Goal: Task Accomplishment & Management: Manage account settings

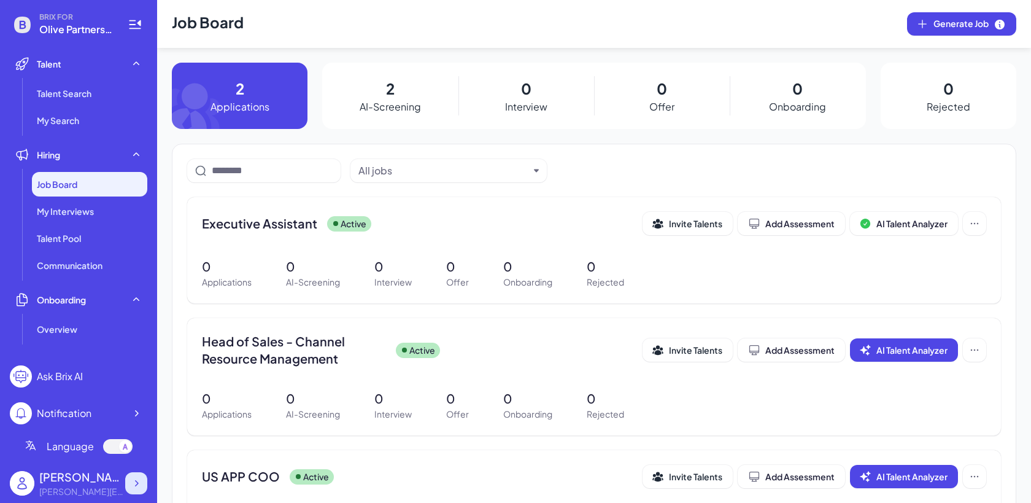
click at [139, 479] on icon at bounding box center [136, 483] width 12 height 12
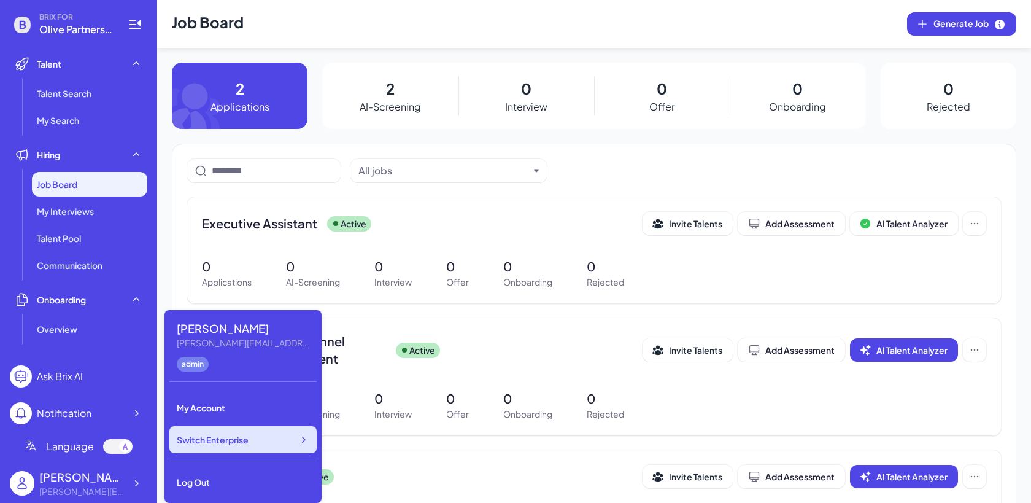
click at [248, 443] on span "Switch Enterprise" at bounding box center [213, 439] width 72 height 12
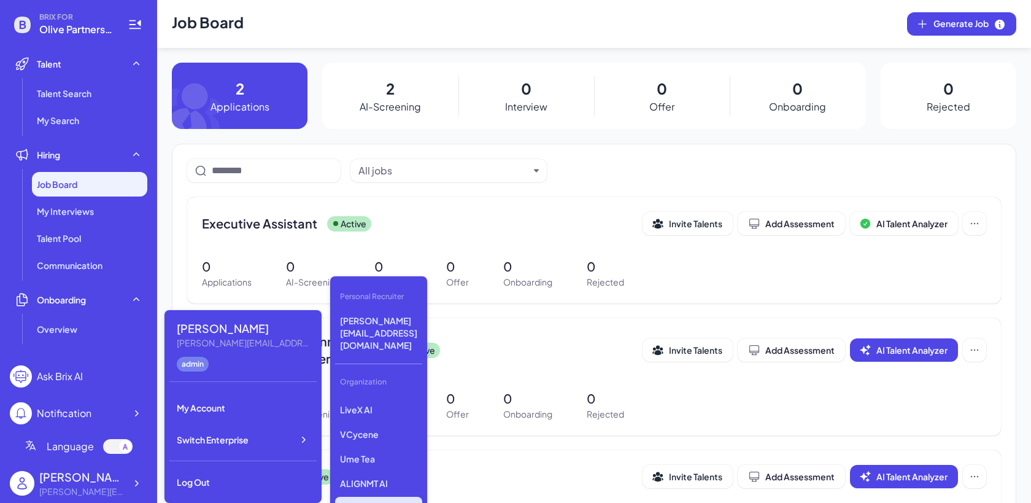
scroll to position [206, 0]
click at [390, 457] on div "Gobi Minimax Nebius Nio Luma AI Opus Clip AI Agent Startup Newfront LiveX AI VC…" at bounding box center [378, 456] width 87 height 123
click at [382, 458] on p "ALIGNMT AI" at bounding box center [378, 469] width 87 height 22
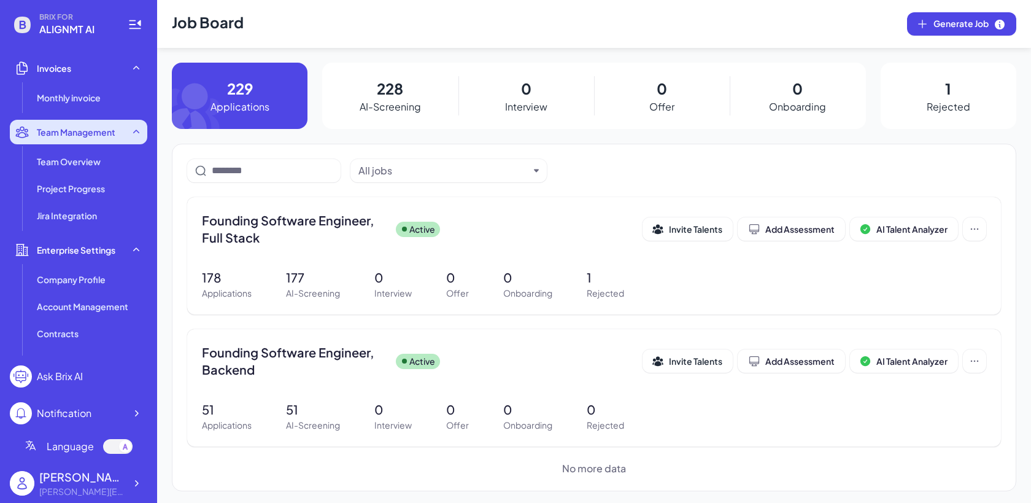
scroll to position [296, 0]
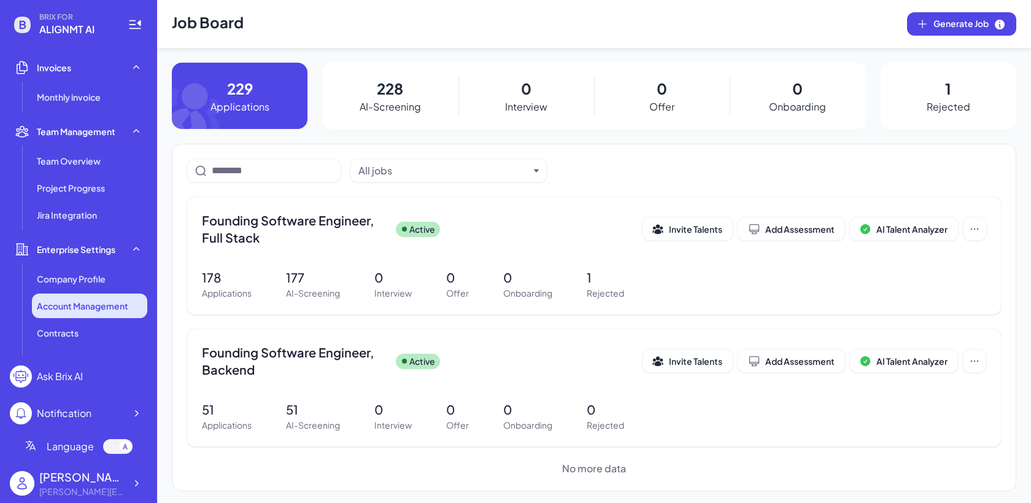
click at [87, 305] on span "Account Management" at bounding box center [82, 305] width 91 height 12
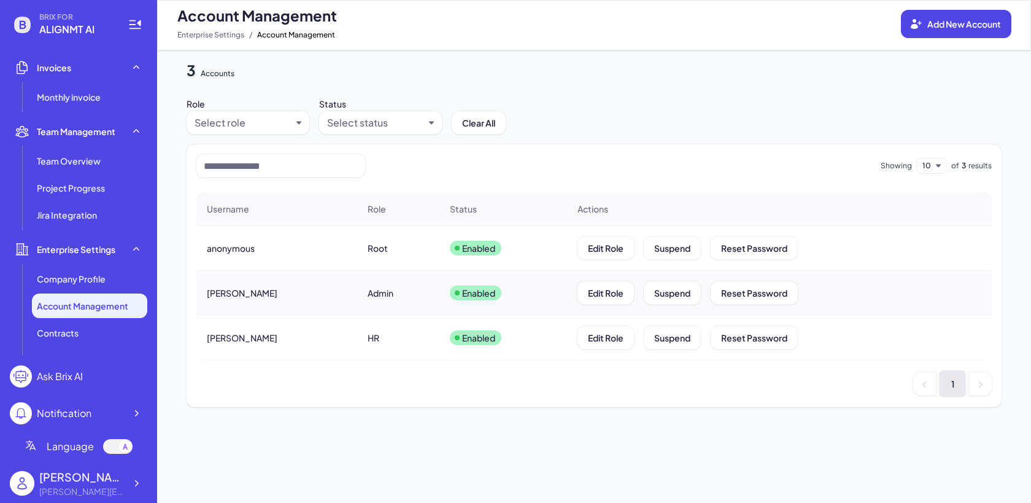
click at [368, 251] on div "Root" at bounding box center [378, 248] width 20 height 12
click at [924, 18] on button "Add New Account" at bounding box center [956, 24] width 110 height 28
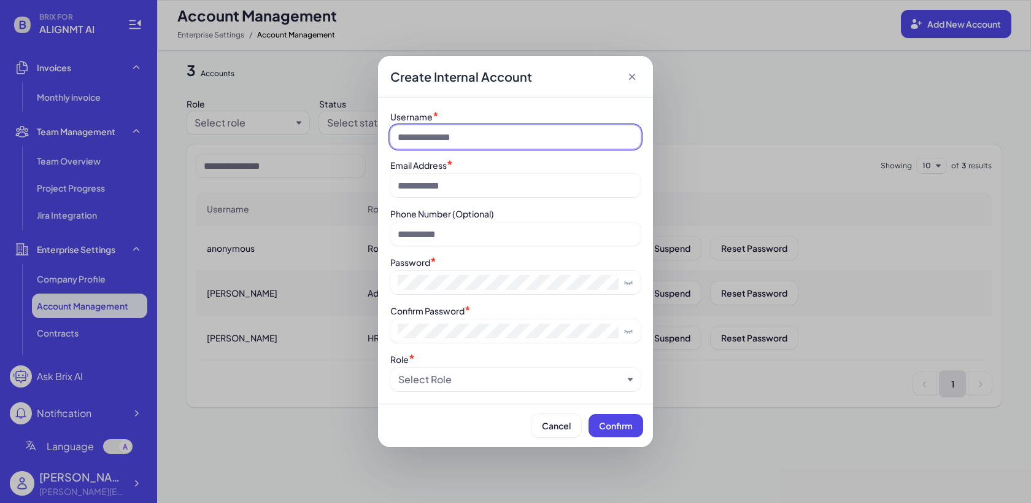
click at [473, 139] on input at bounding box center [515, 136] width 250 height 23
type input "*"
type input "********"
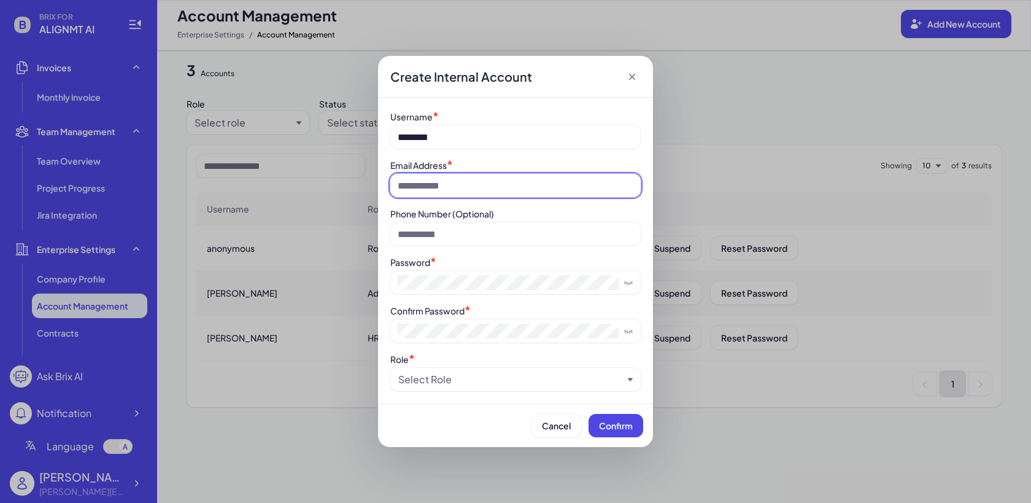
type input "*"
type input "**********"
click at [469, 269] on div "Password *" at bounding box center [515, 274] width 250 height 39
click at [479, 379] on div "Select Role" at bounding box center [510, 379] width 225 height 15
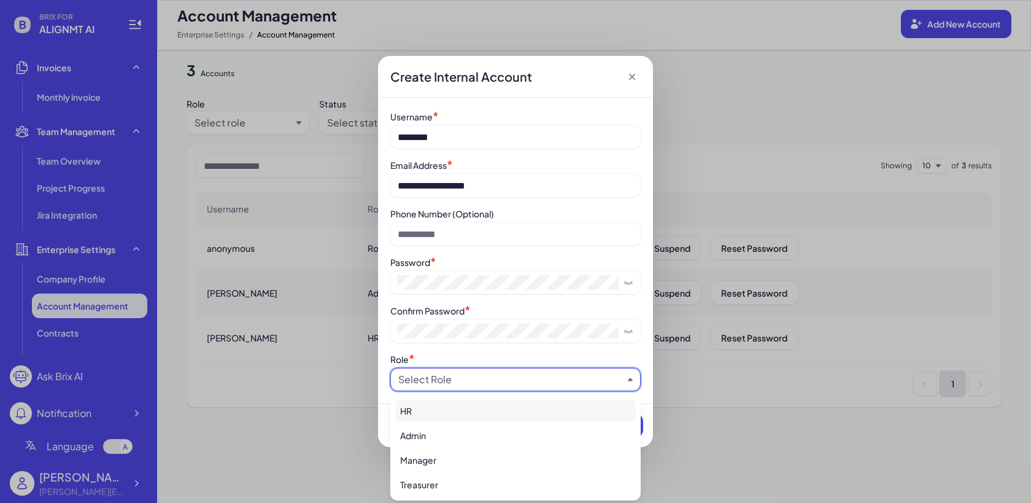
click at [492, 417] on div "HR" at bounding box center [515, 411] width 241 height 22
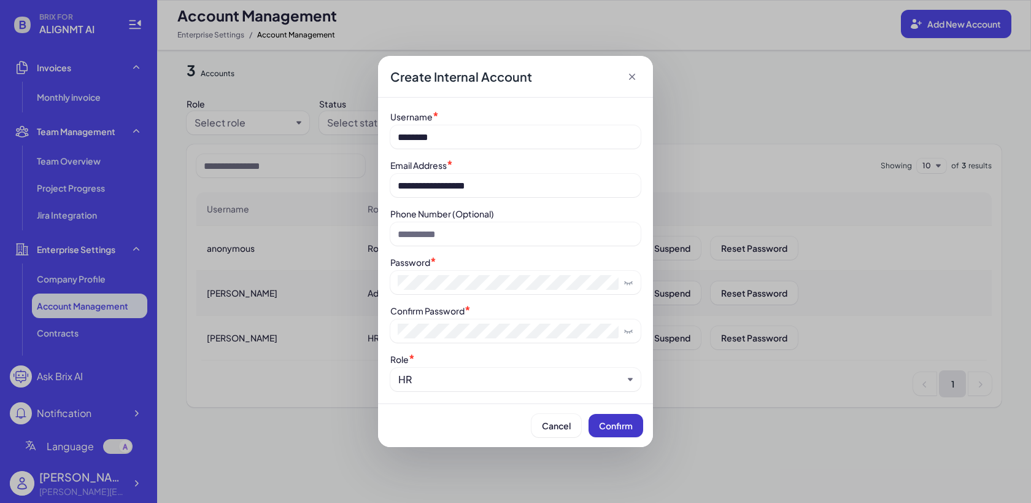
click at [635, 432] on button "Confirm" at bounding box center [616, 425] width 55 height 23
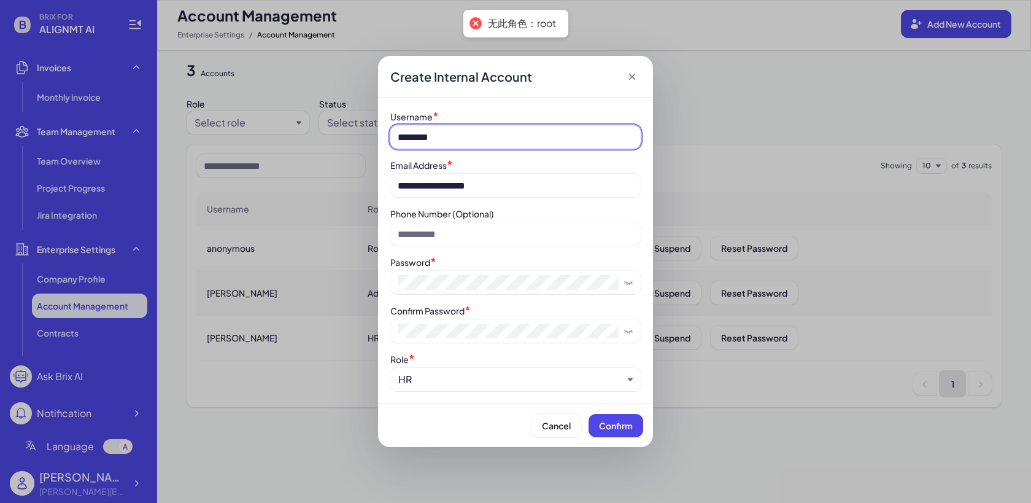
click at [422, 139] on input "********" at bounding box center [515, 136] width 250 height 23
type input "*******"
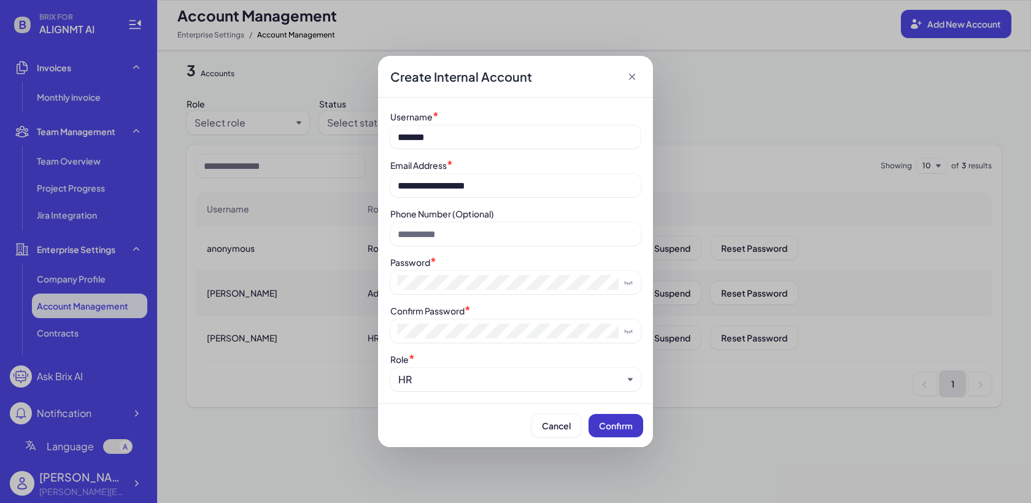
click at [616, 437] on button "Confirm" at bounding box center [616, 425] width 55 height 23
click at [462, 390] on div "HR" at bounding box center [515, 379] width 250 height 23
click at [436, 381] on div "HR" at bounding box center [510, 379] width 225 height 15
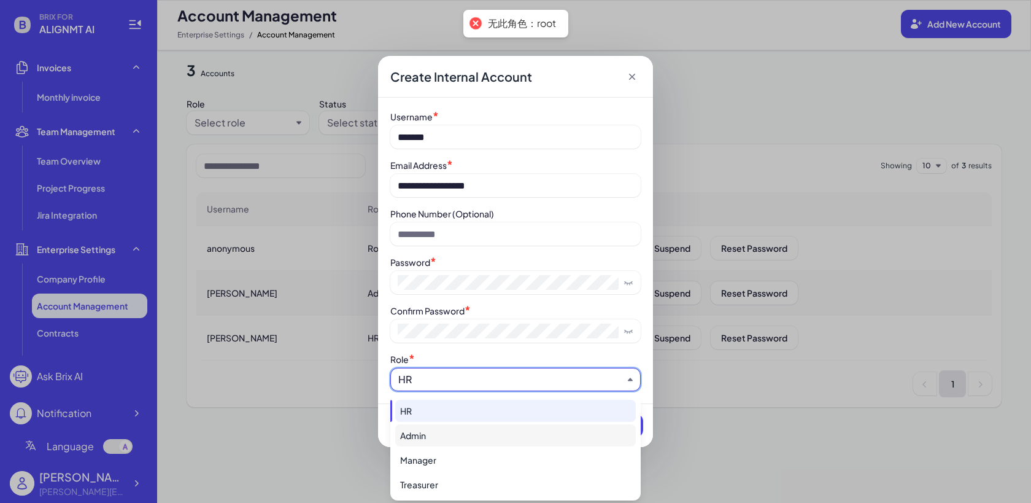
click at [438, 429] on div "Admin" at bounding box center [515, 435] width 241 height 22
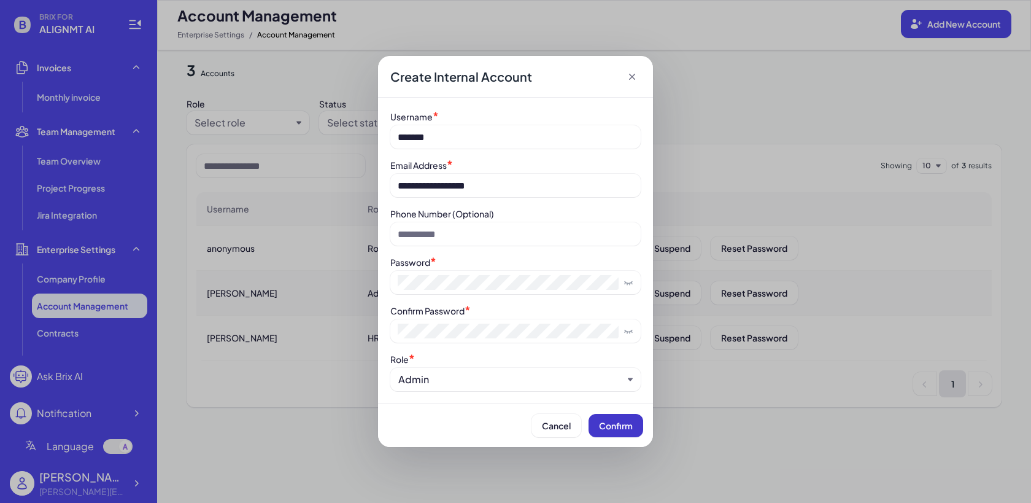
click at [607, 428] on span "Confirm" at bounding box center [616, 425] width 34 height 11
click at [622, 75] on div "Create Internal Account" at bounding box center [515, 77] width 275 height 42
click at [633, 75] on icon at bounding box center [632, 77] width 6 height 6
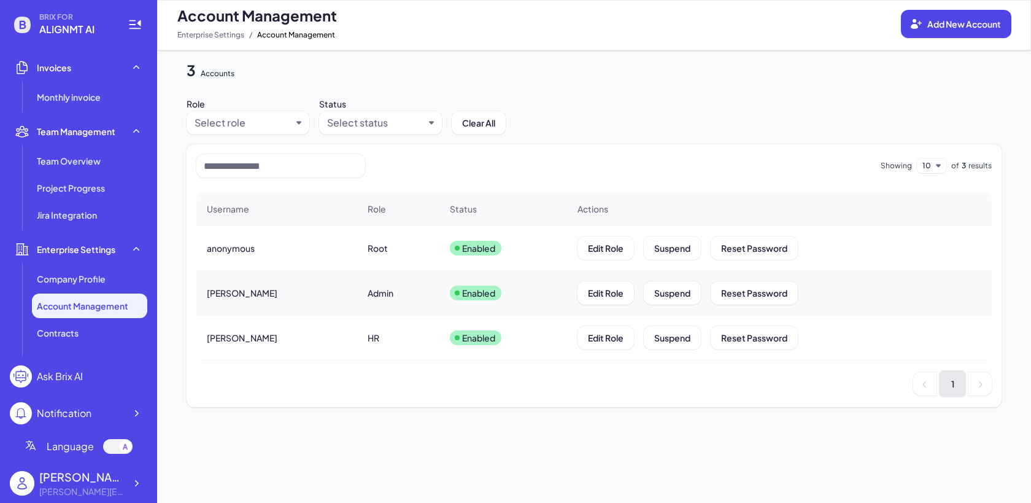
click at [265, 252] on div "anonymous" at bounding box center [277, 248] width 160 height 34
click at [251, 249] on span "anonymous" at bounding box center [231, 248] width 48 height 12
drag, startPoint x: 37, startPoint y: 33, endPoint x: 95, endPoint y: 34, distance: 57.1
click at [95, 34] on div "BRIX FOR ALIGNMT AI" at bounding box center [61, 24] width 103 height 25
copy span "ALIGNMT AI"
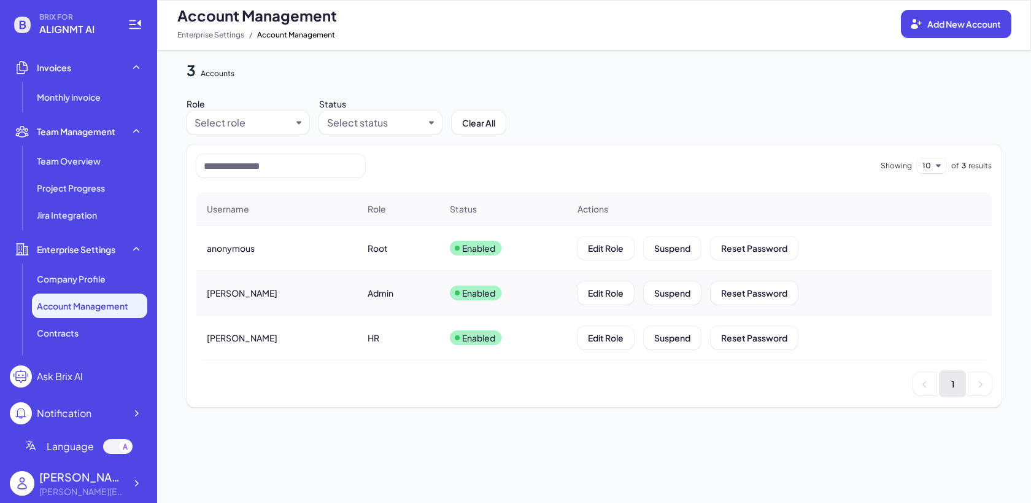
click at [158, 487] on div "3 Accounts Role Select role Status Select status Clear All Showing 10 of 3 resu…" at bounding box center [594, 276] width 874 height 452
click at [140, 486] on icon at bounding box center [136, 483] width 12 height 12
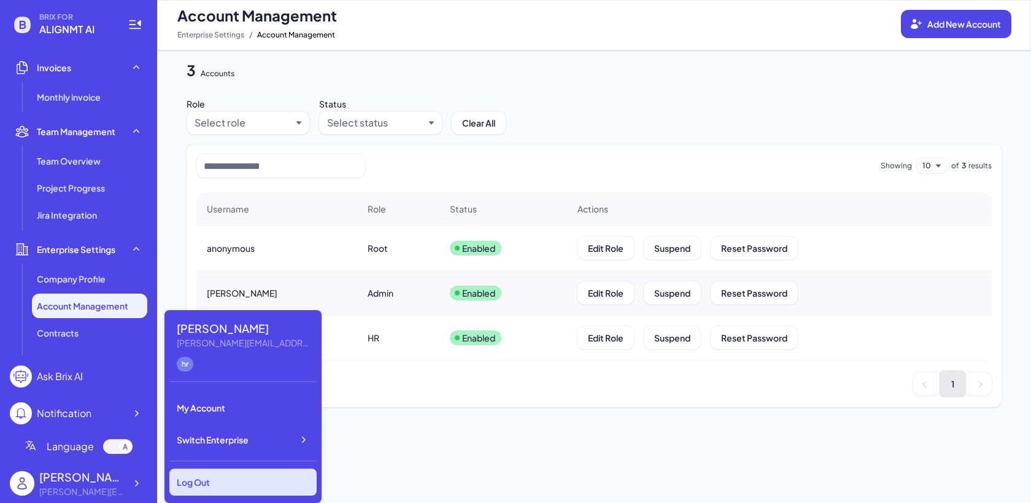
click at [189, 481] on div "Log Out" at bounding box center [242, 481] width 147 height 27
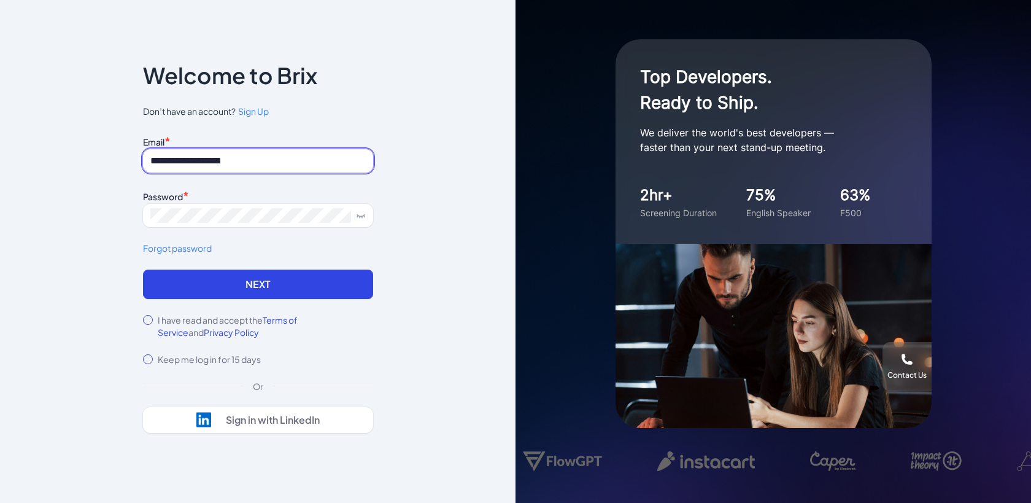
click at [254, 154] on input "**********" at bounding box center [258, 160] width 230 height 23
paste input
drag, startPoint x: 193, startPoint y: 160, endPoint x: 102, endPoint y: 160, distance: 91.4
click at [102, 160] on div "**********" at bounding box center [258, 251] width 516 height 503
type input "**********"
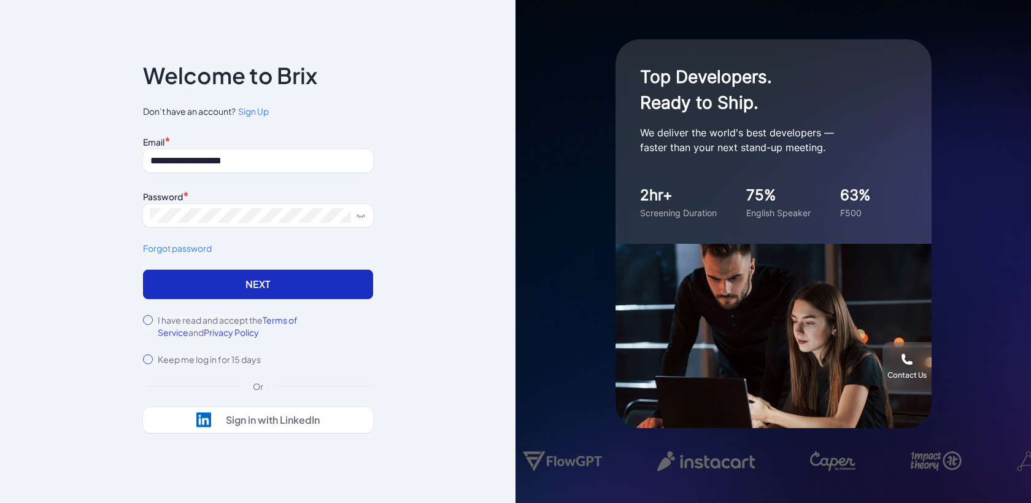
click at [152, 281] on button "Next" at bounding box center [258, 283] width 230 height 29
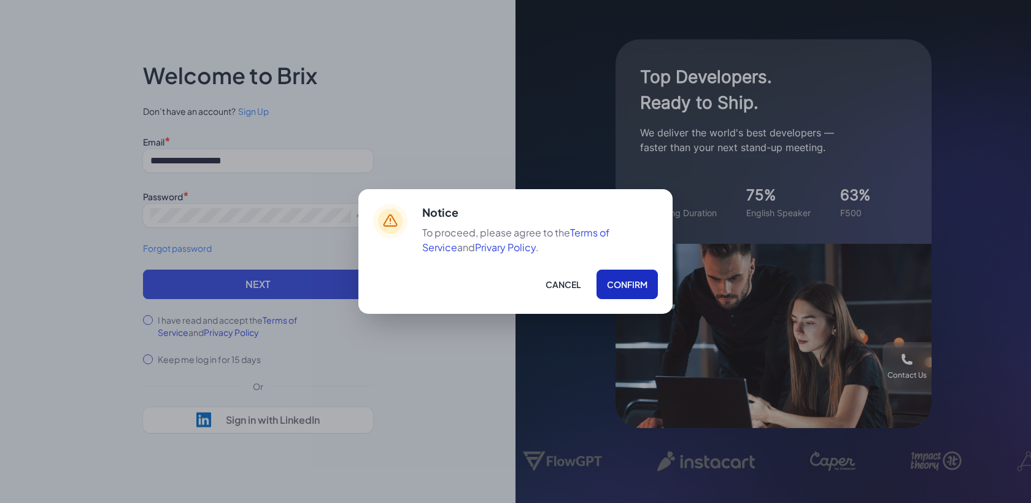
click at [645, 278] on button "Confirm" at bounding box center [627, 283] width 61 height 29
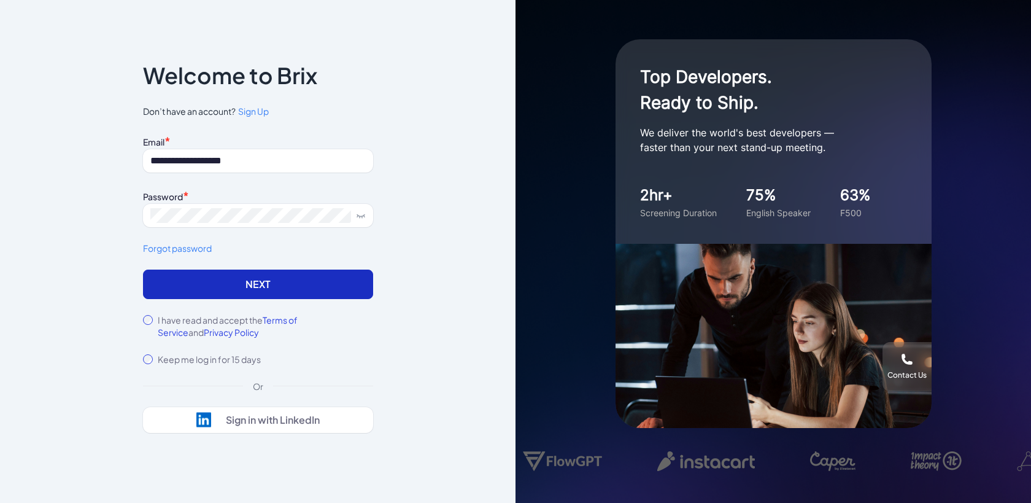
click at [300, 272] on button "Next" at bounding box center [258, 283] width 230 height 29
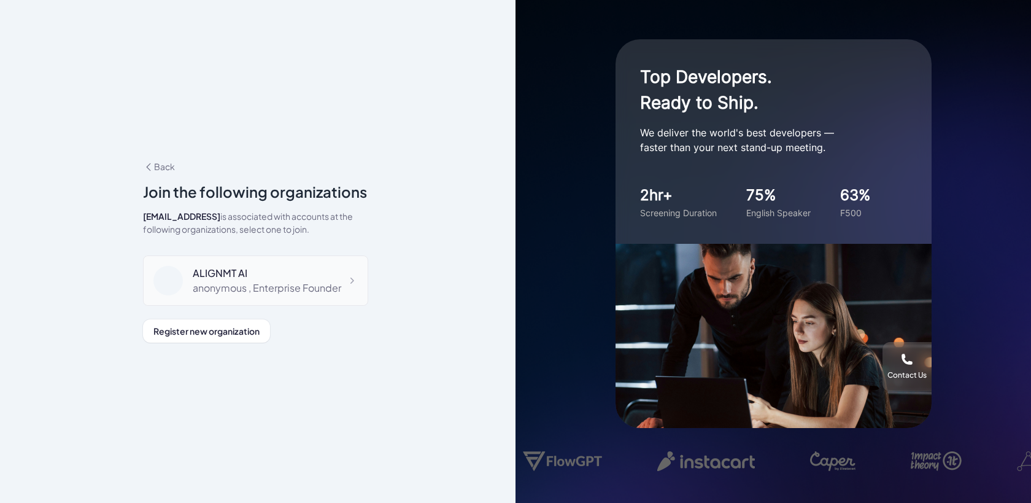
click at [242, 279] on div "ALIGNMT AI" at bounding box center [267, 273] width 149 height 15
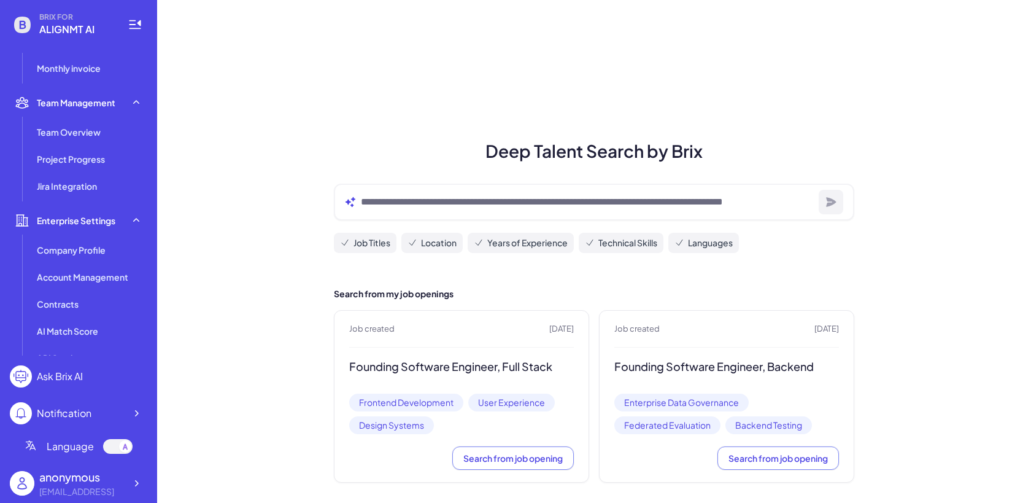
scroll to position [342, 0]
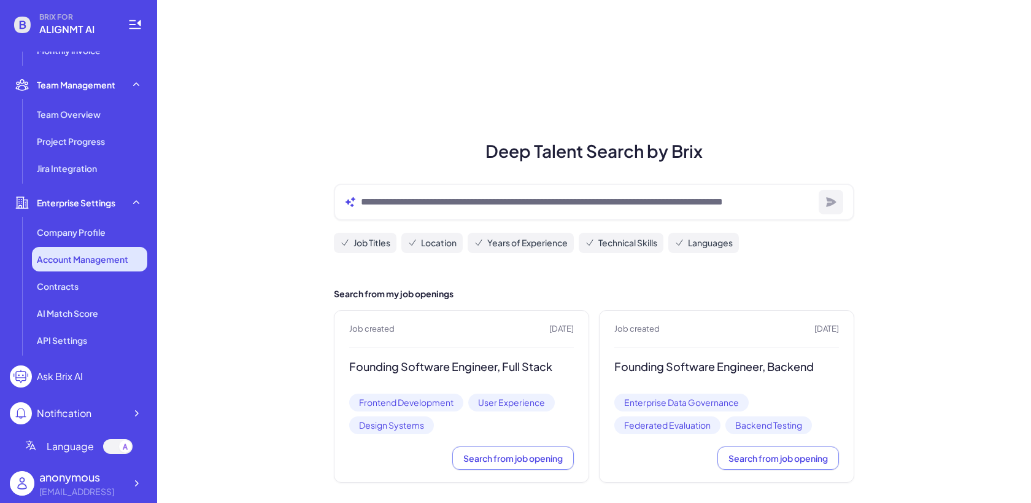
click at [90, 261] on span "Account Management" at bounding box center [82, 259] width 91 height 12
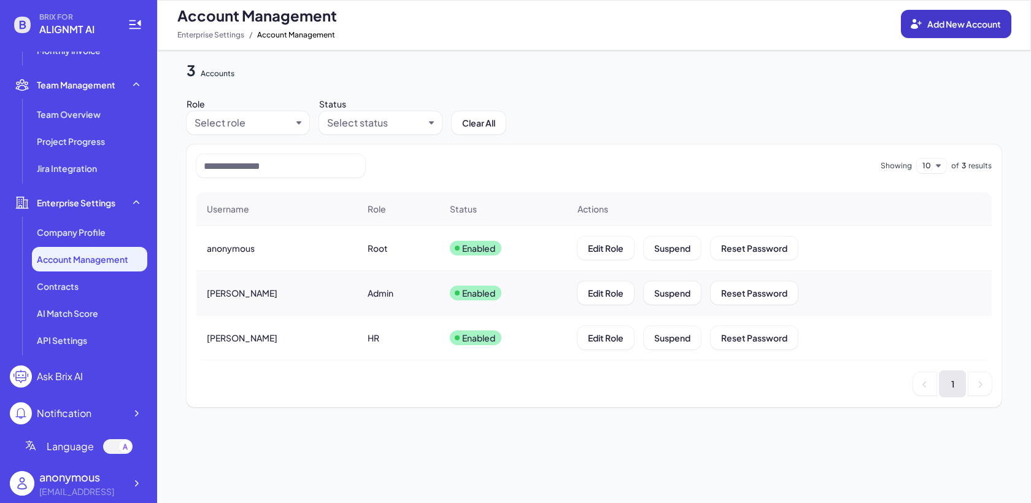
click at [984, 35] on button "Add New Account" at bounding box center [956, 24] width 110 height 28
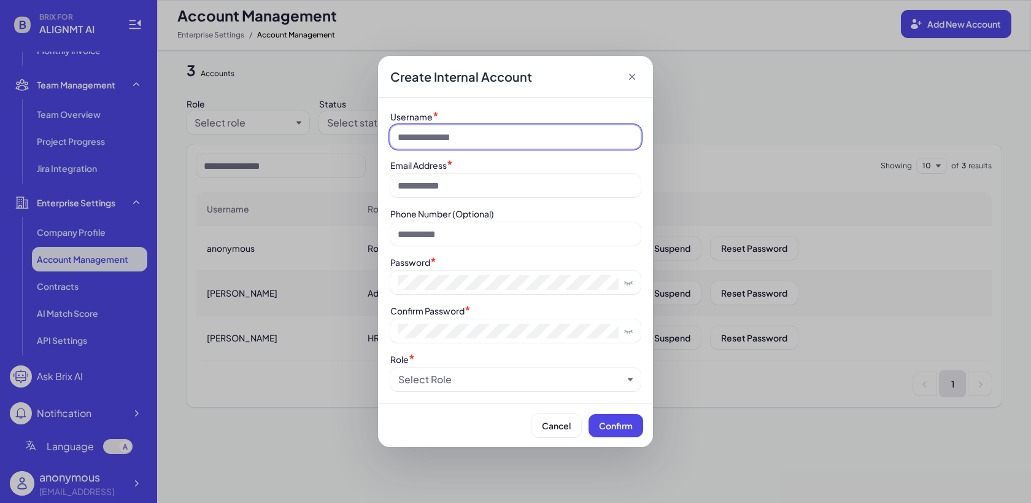
click at [511, 137] on input at bounding box center [515, 136] width 250 height 23
type input "*"
type input "********"
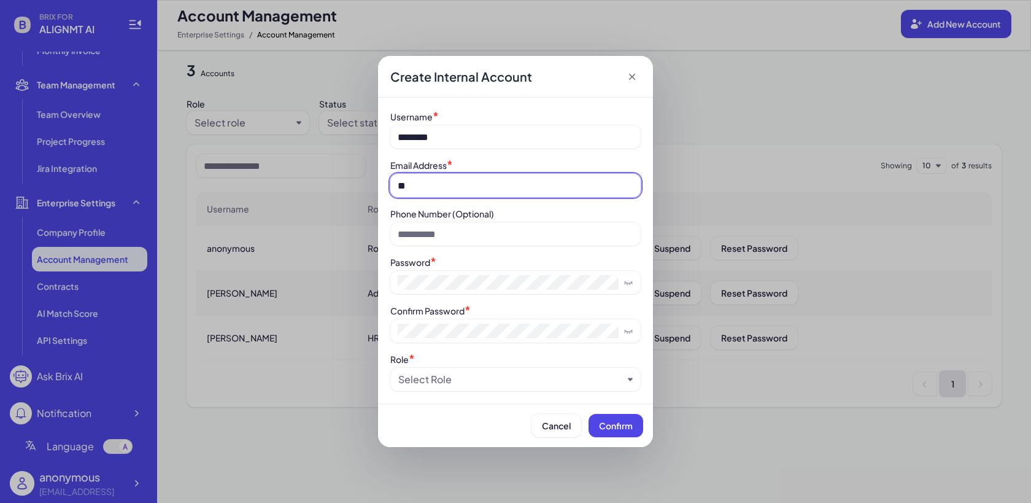
type input "**********"
click at [536, 370] on div "Select Role" at bounding box center [515, 379] width 250 height 23
click at [529, 384] on div "Select Role" at bounding box center [510, 379] width 225 height 15
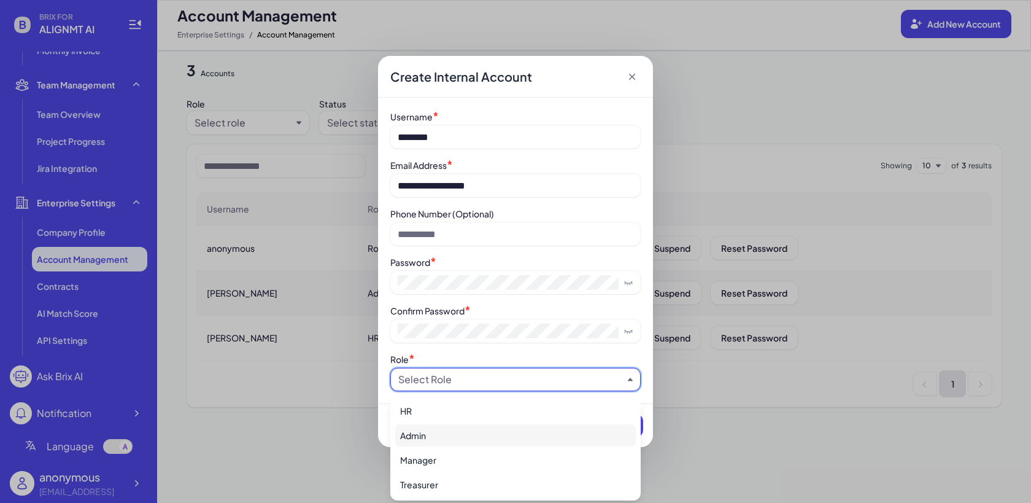
click at [481, 427] on div "Admin" at bounding box center [515, 435] width 241 height 22
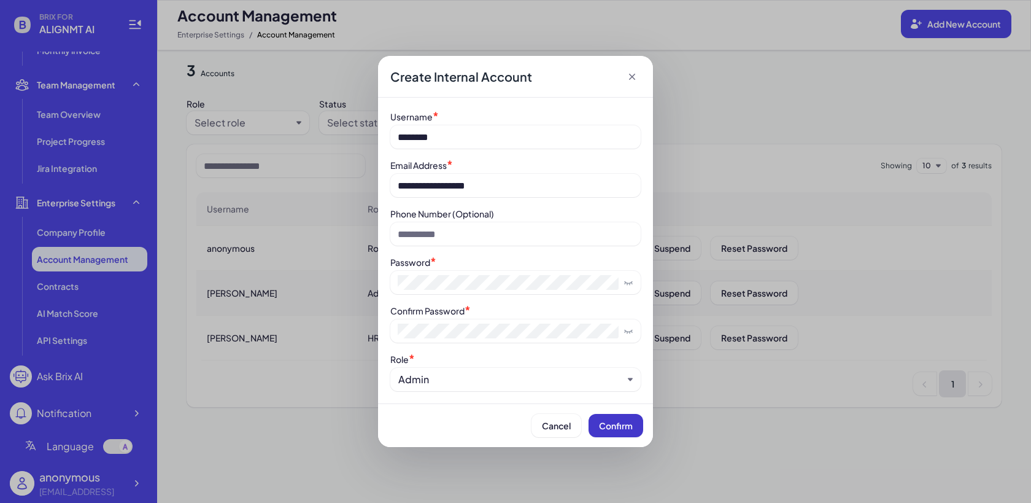
click at [611, 422] on span "Confirm" at bounding box center [616, 425] width 34 height 11
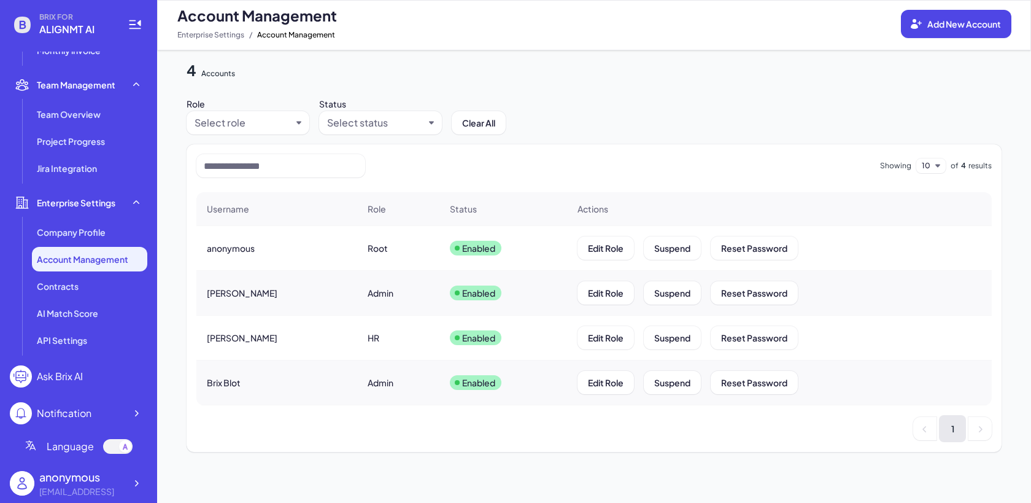
click at [149, 476] on div "BRIX FOR ALIGNMT AI Talent Talent Search My Search Hiring Job Board My Intervie…" at bounding box center [78, 251] width 157 height 503
click at [135, 487] on icon at bounding box center [136, 483] width 12 height 12
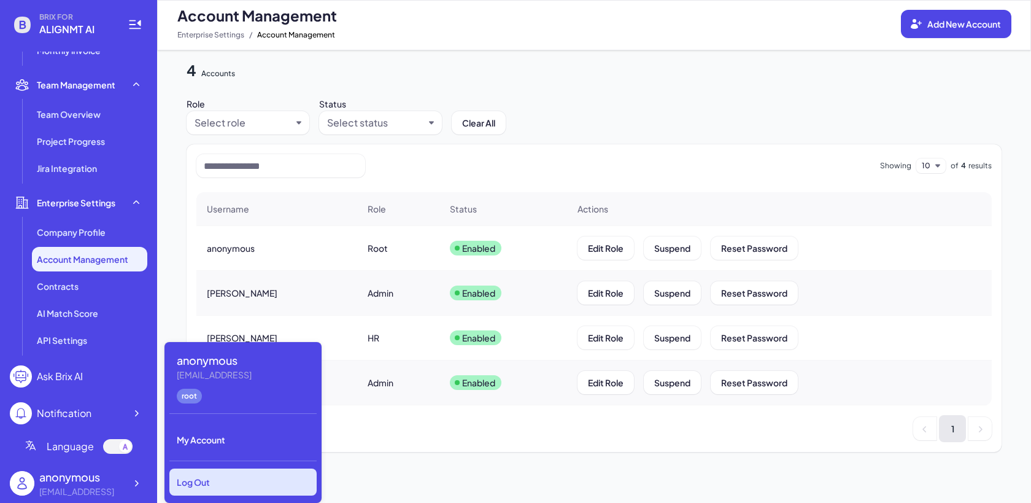
click at [201, 493] on div "Log Out" at bounding box center [242, 481] width 147 height 27
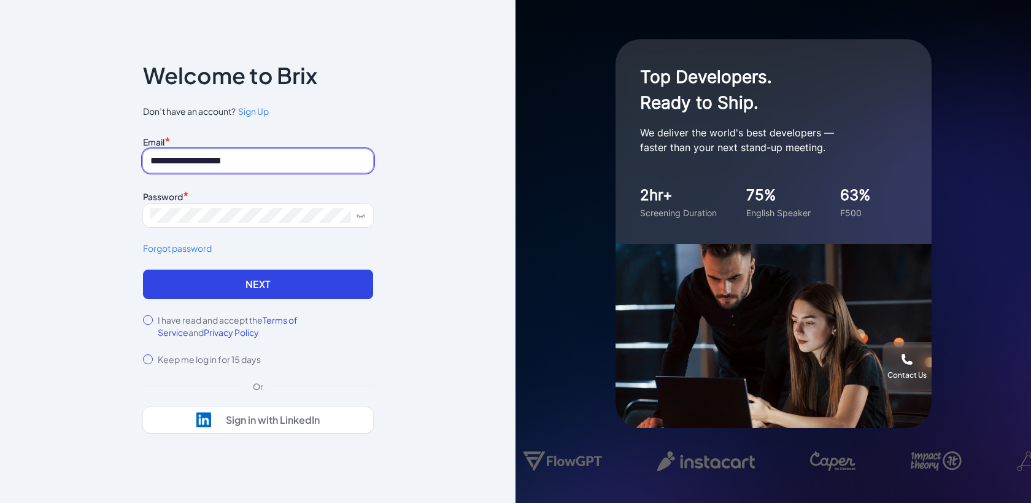
click at [272, 155] on input "**********" at bounding box center [258, 160] width 230 height 23
type input "**********"
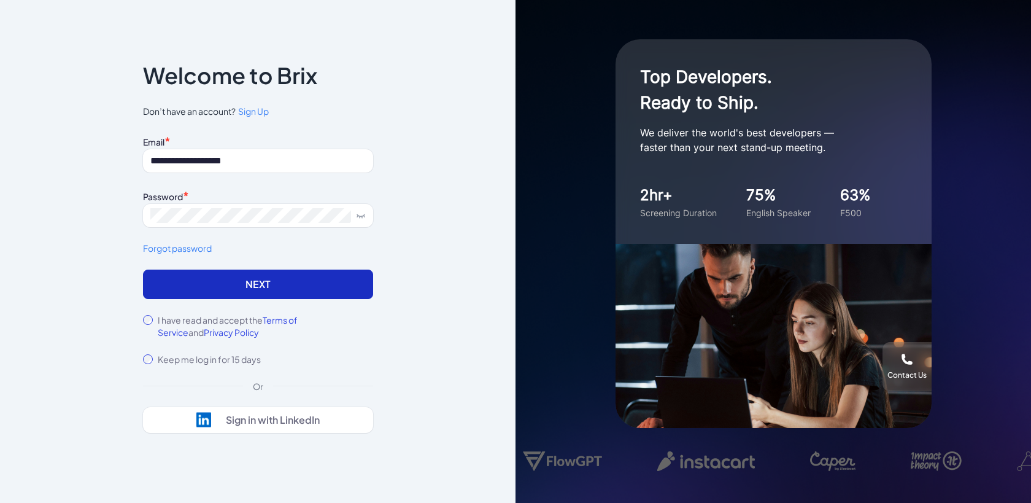
click at [207, 281] on button "Next" at bounding box center [258, 283] width 230 height 29
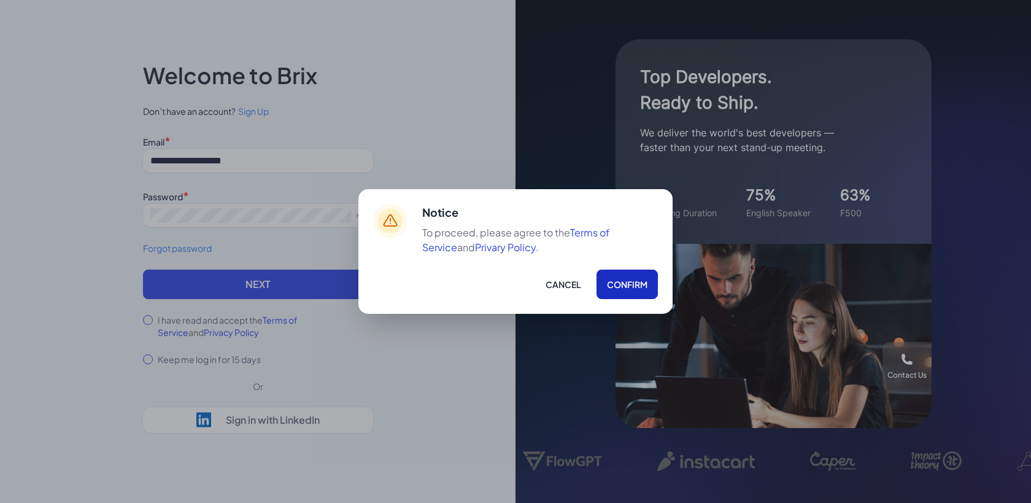
click at [647, 282] on button "Confirm" at bounding box center [627, 283] width 61 height 29
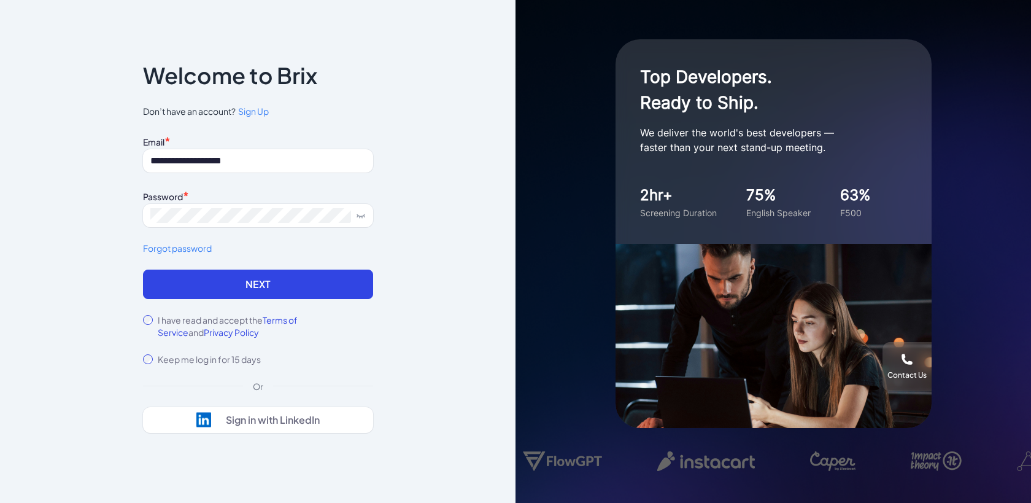
click at [316, 268] on div "**********" at bounding box center [258, 201] width 230 height 137
click at [315, 277] on button "Next" at bounding box center [258, 283] width 230 height 29
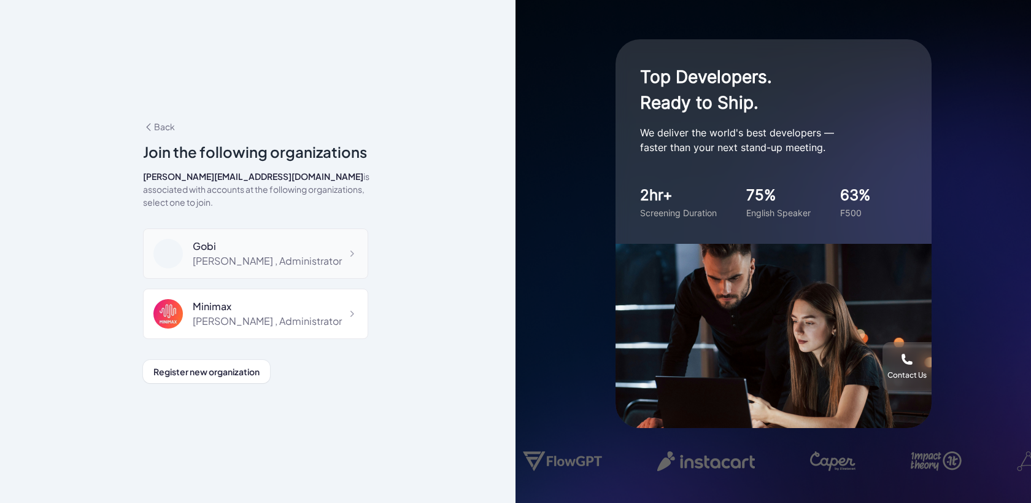
click at [303, 249] on div "Gobi Maggie , Administrator" at bounding box center [255, 253] width 225 height 50
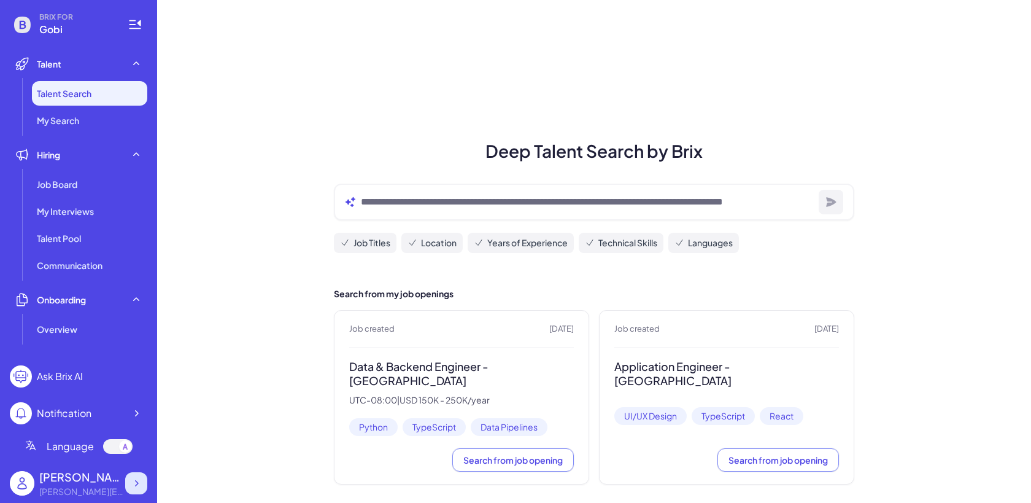
click at [144, 477] on div at bounding box center [136, 483] width 22 height 22
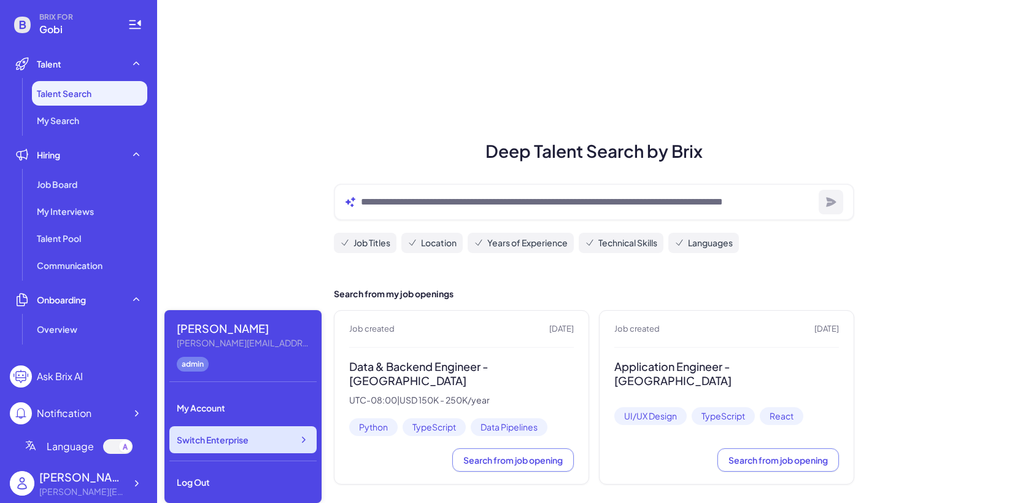
click at [233, 436] on span "Switch Enterprise" at bounding box center [213, 439] width 72 height 12
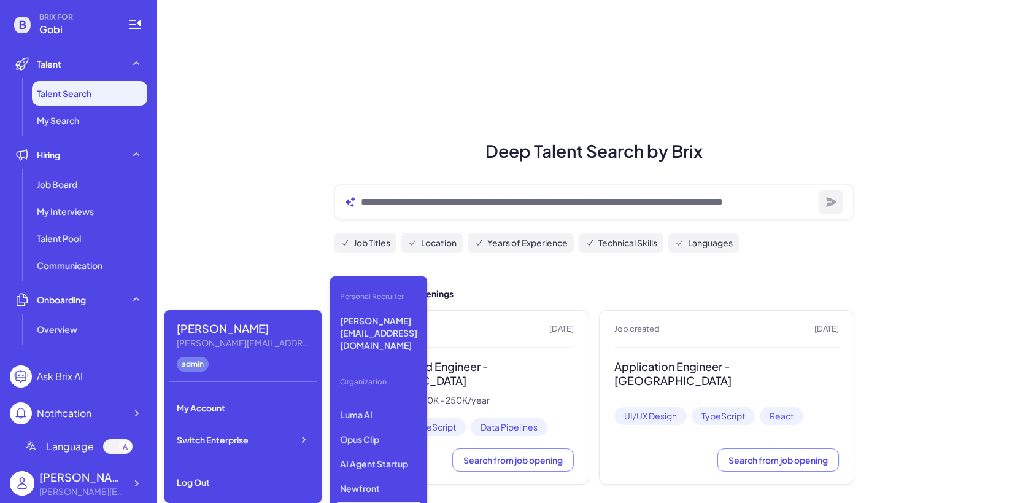
scroll to position [91, 0]
click at [381, 476] on p "Newfront" at bounding box center [378, 487] width 87 height 22
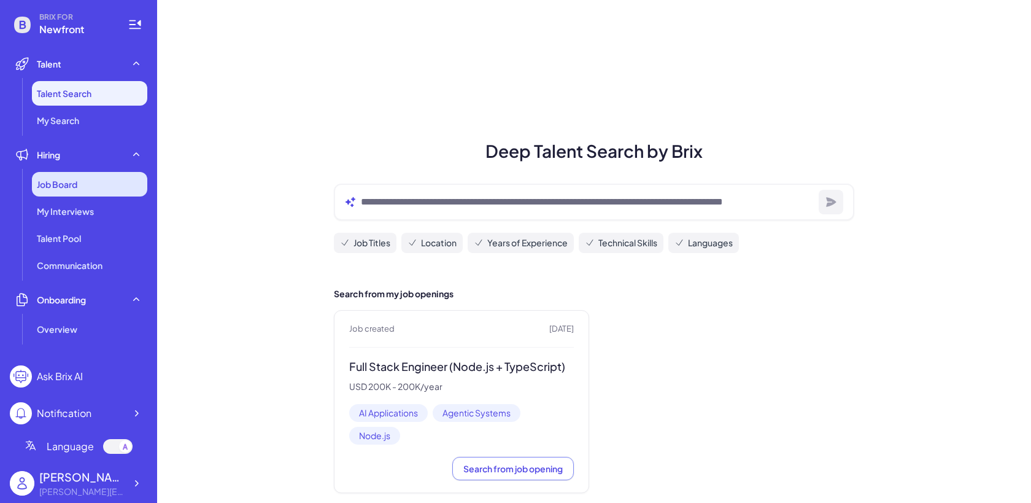
click at [95, 177] on div "Job Board" at bounding box center [89, 184] width 115 height 25
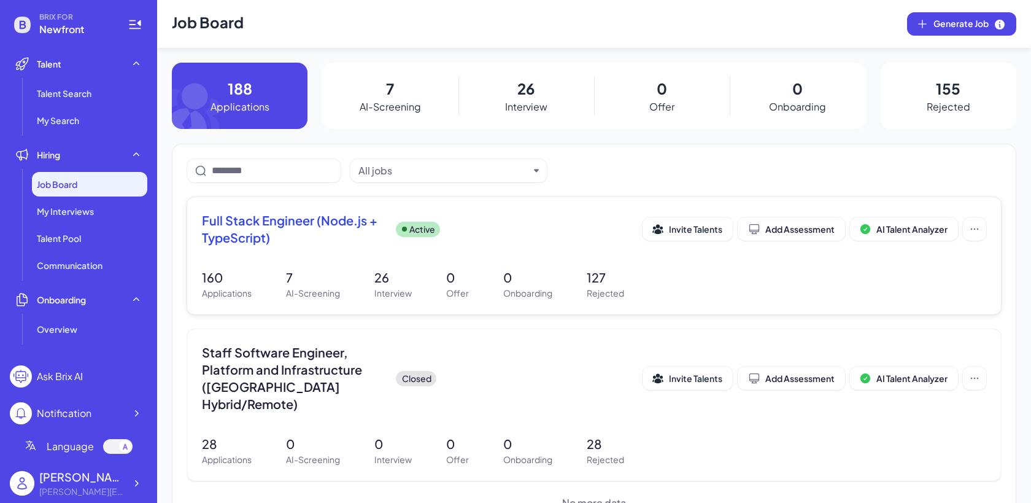
click at [392, 263] on div "Full Stack Engineer (Node.js + TypeScript) Active Invite Talents Add Assessment…" at bounding box center [594, 255] width 814 height 117
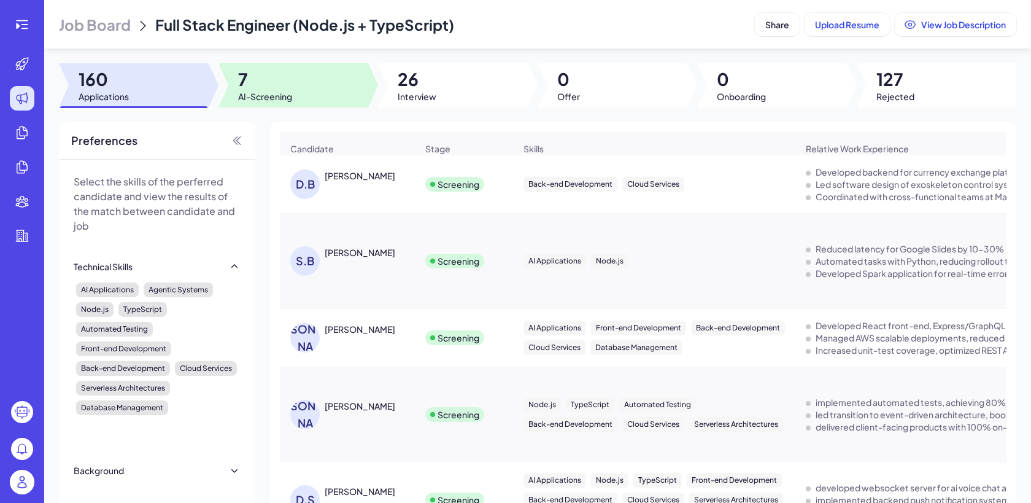
click at [438, 85] on div at bounding box center [453, 85] width 150 height 44
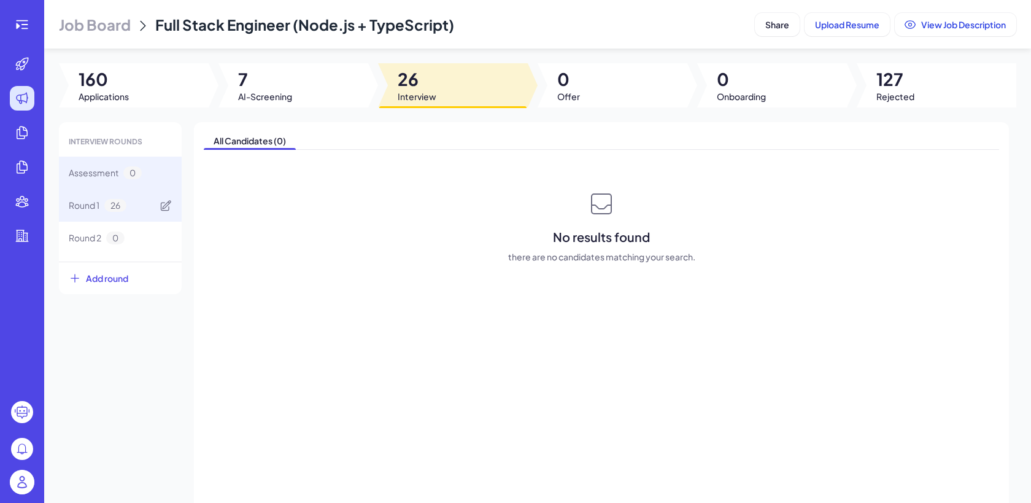
click at [126, 210] on div "Round 1 26" at bounding box center [98, 205] width 58 height 13
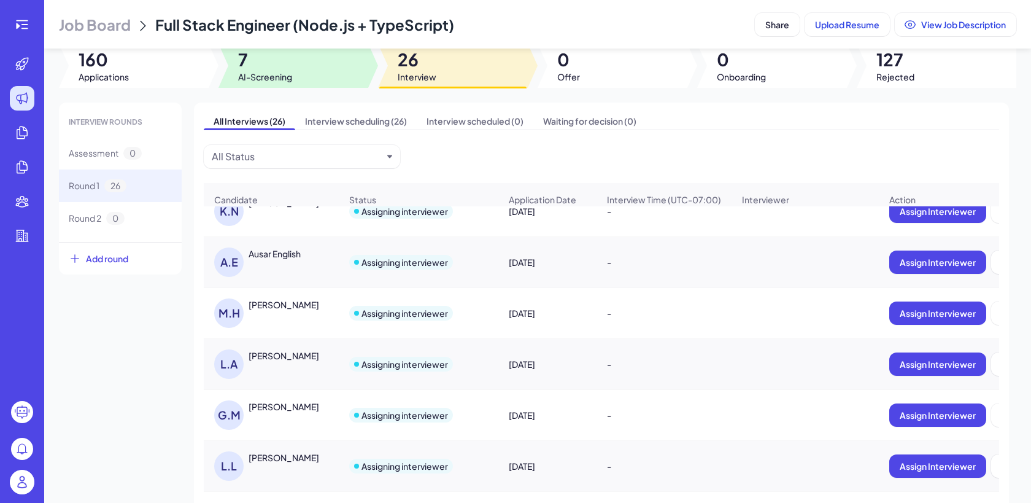
scroll to position [15, 0]
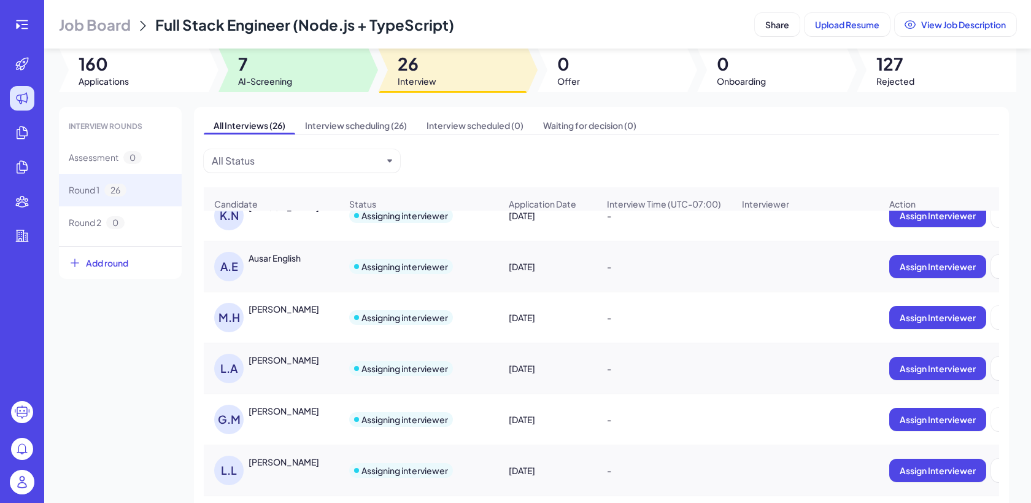
click at [324, 70] on div at bounding box center [293, 70] width 150 height 44
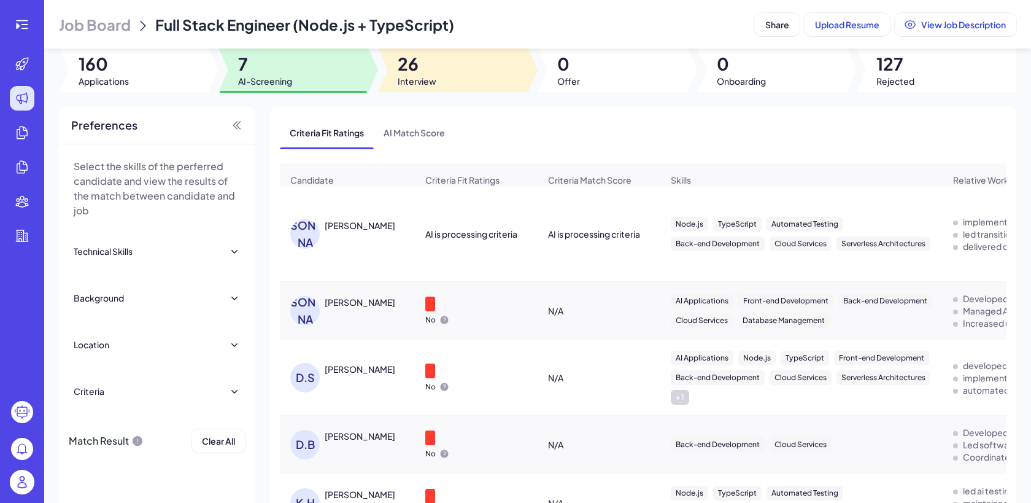
click at [448, 77] on div at bounding box center [453, 70] width 150 height 44
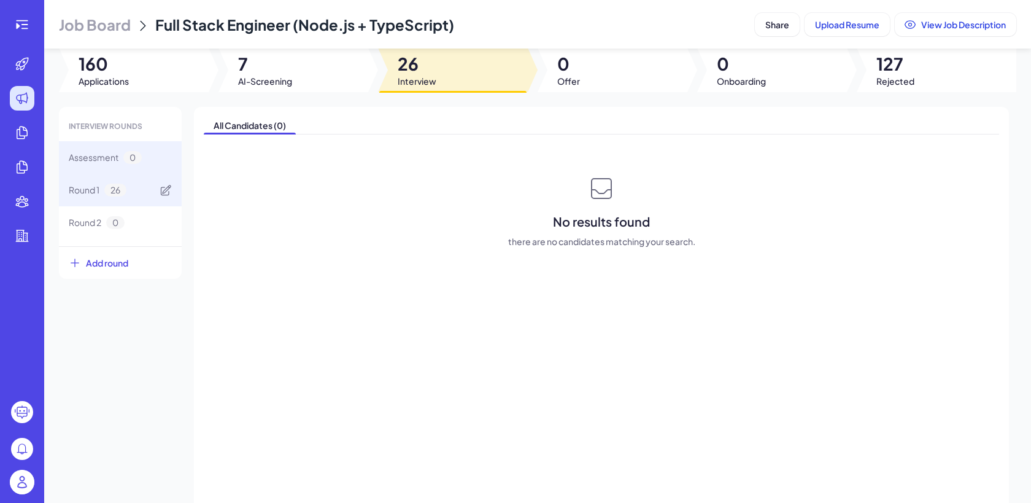
click at [129, 187] on div "Round 1 26" at bounding box center [120, 190] width 123 height 33
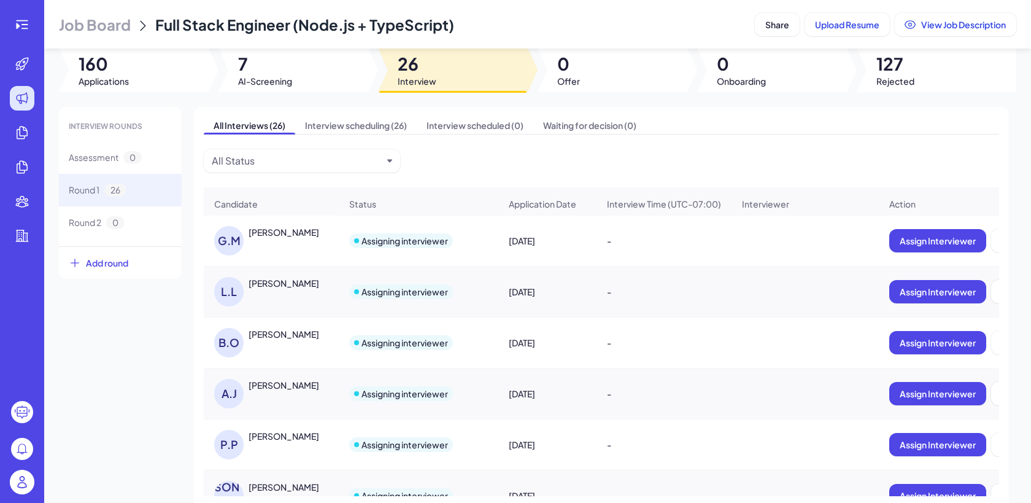
scroll to position [403, 0]
click at [25, 478] on img at bounding box center [22, 481] width 25 height 25
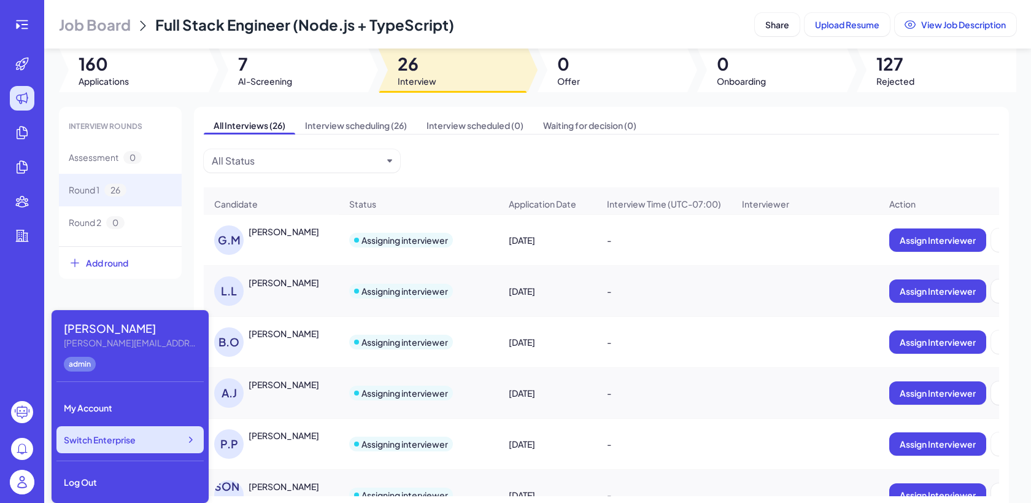
click at [115, 438] on span "Switch Enterprise" at bounding box center [100, 439] width 72 height 12
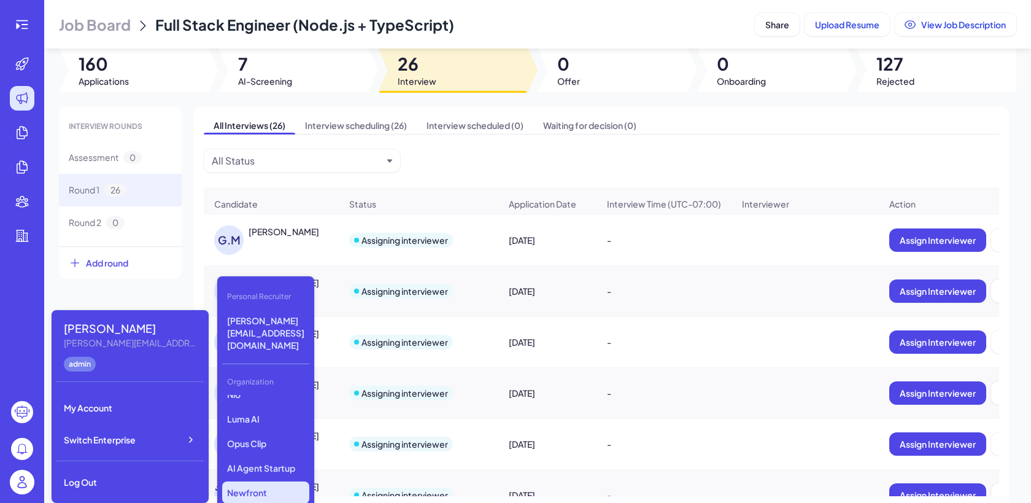
scroll to position [93, 0]
click at [289, 425] on p "Opus Clip" at bounding box center [265, 436] width 87 height 22
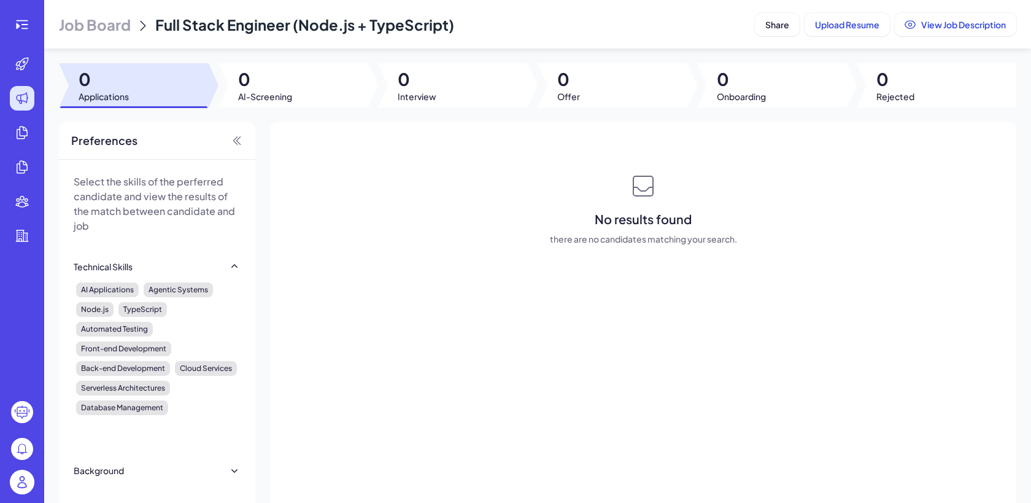
click at [14, 490] on img at bounding box center [22, 481] width 25 height 25
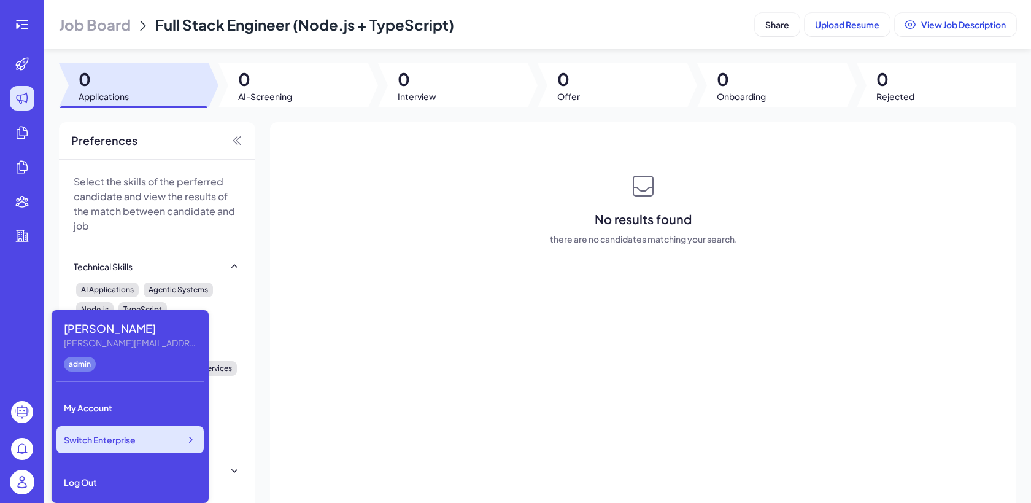
click at [145, 440] on div "Switch Enterprise" at bounding box center [129, 439] width 147 height 27
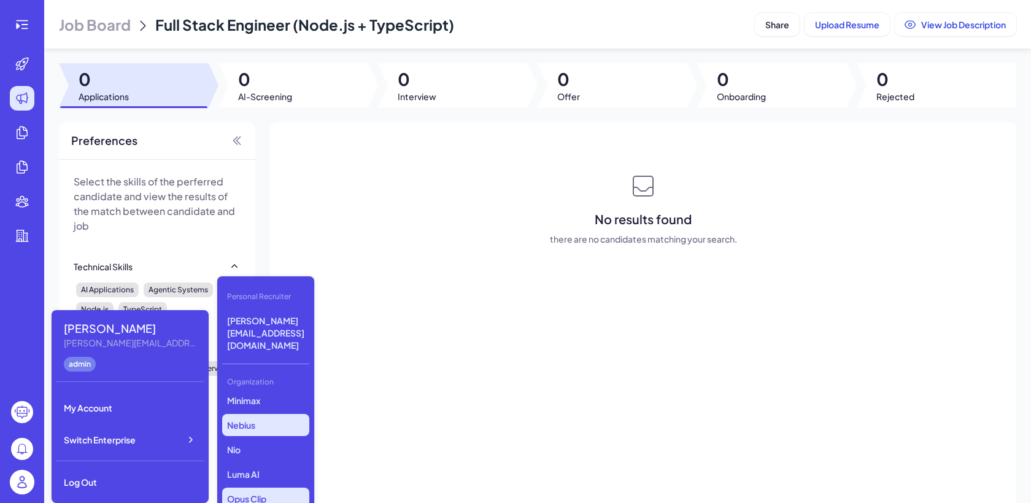
scroll to position [48, 0]
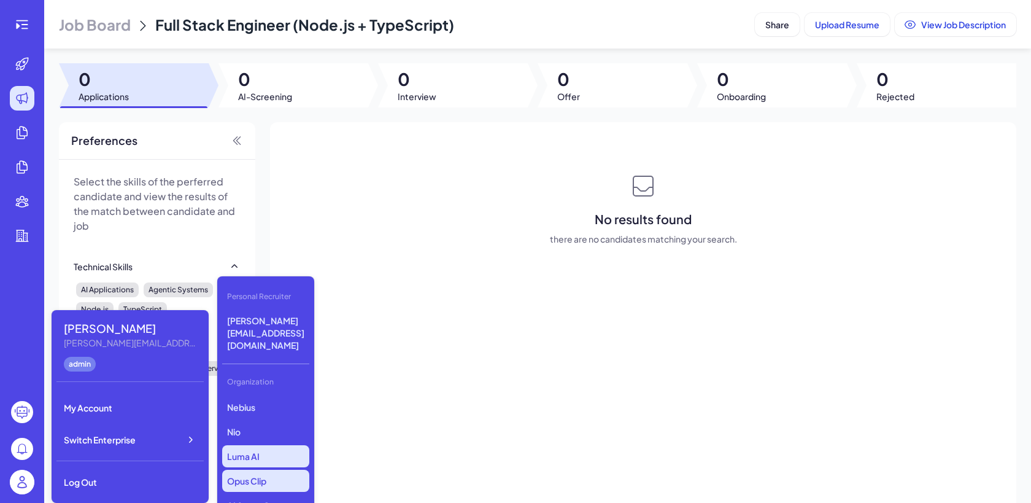
click at [238, 445] on p "Luma AI" at bounding box center [265, 456] width 87 height 22
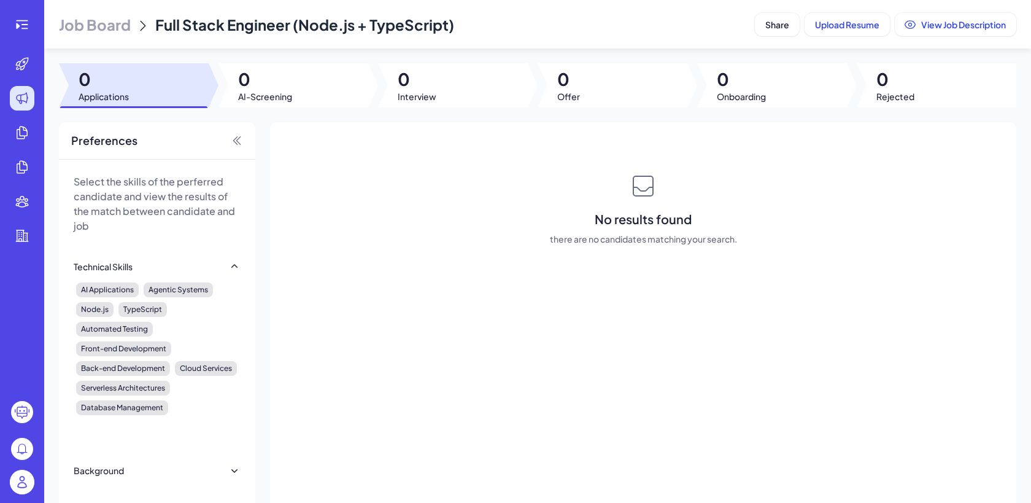
click at [125, 23] on span "Job Board" at bounding box center [95, 25] width 72 height 20
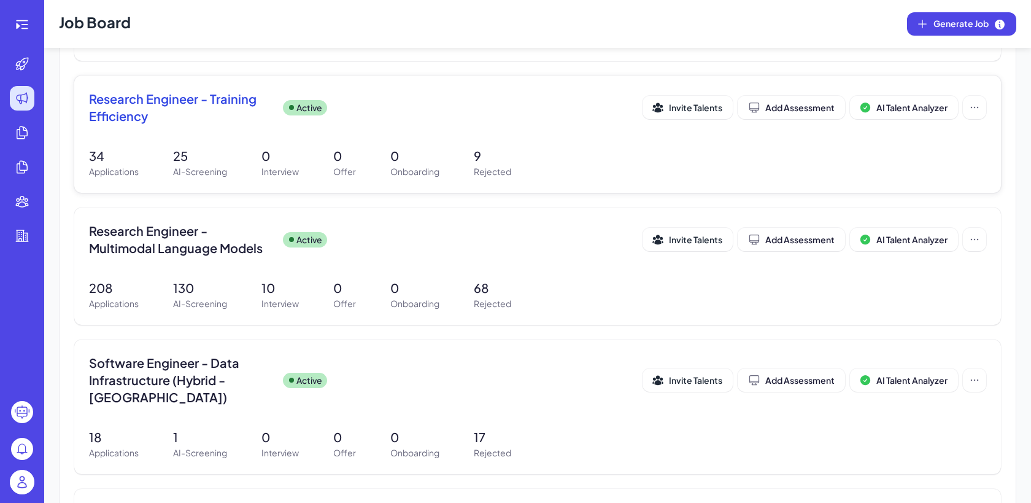
scroll to position [525, 0]
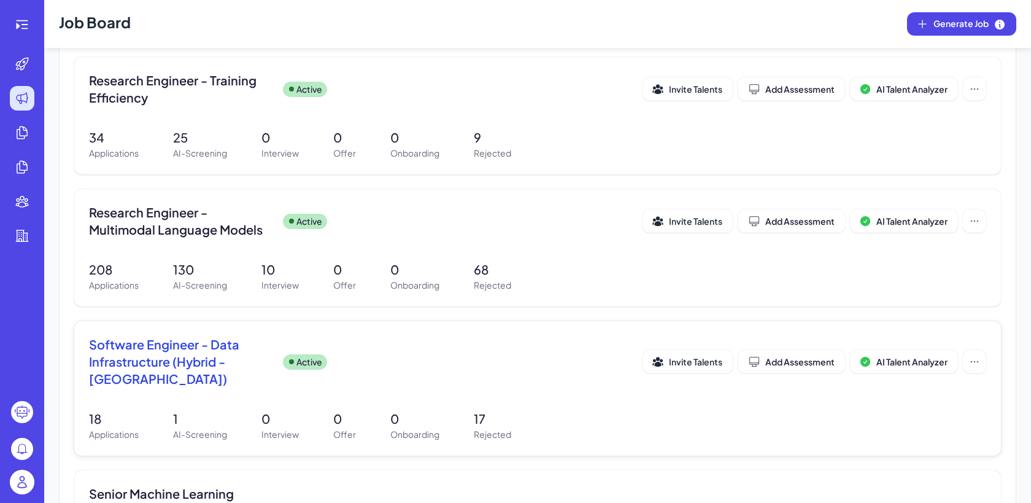
click at [231, 363] on span "Software Engineer - Data Infrastructure (Hybrid - [GEOGRAPHIC_DATA])" at bounding box center [181, 362] width 184 height 52
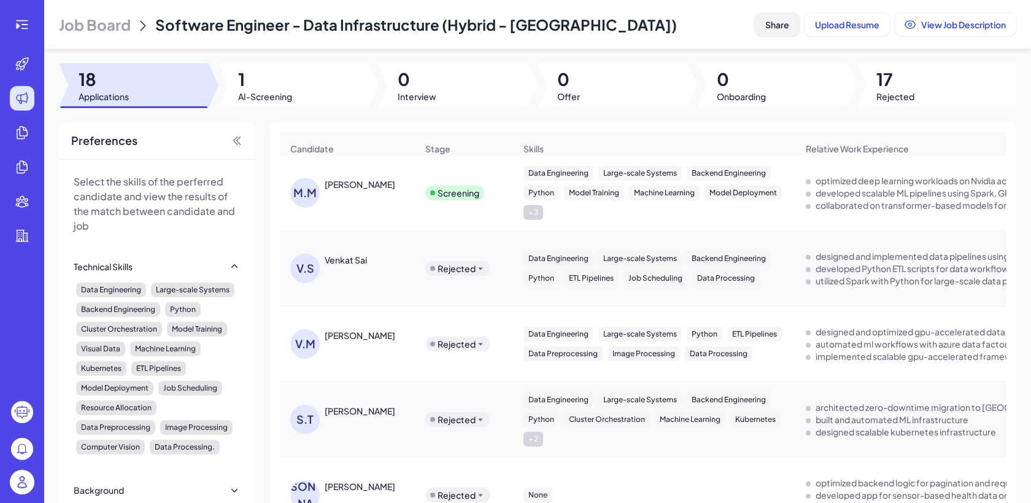
click at [768, 31] on button "Share" at bounding box center [777, 24] width 45 height 23
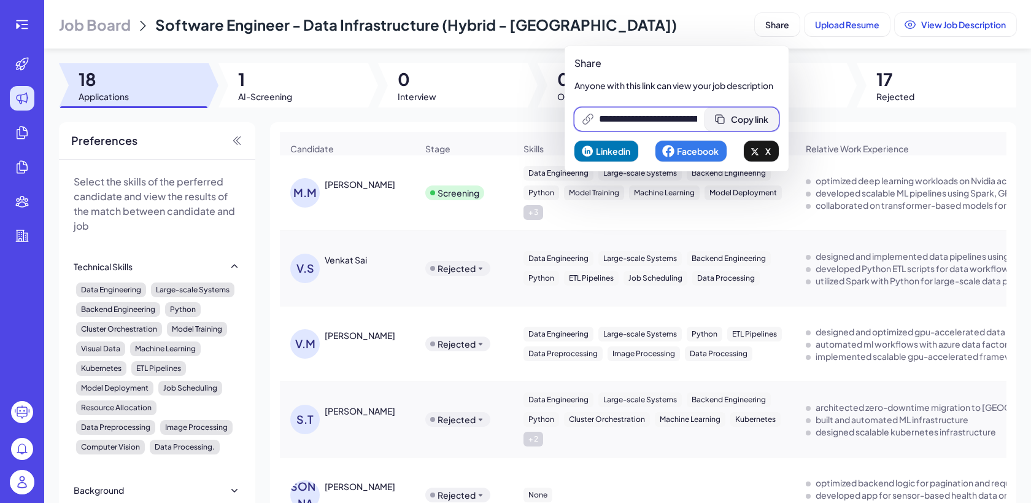
click at [724, 120] on icon at bounding box center [720, 119] width 9 height 9
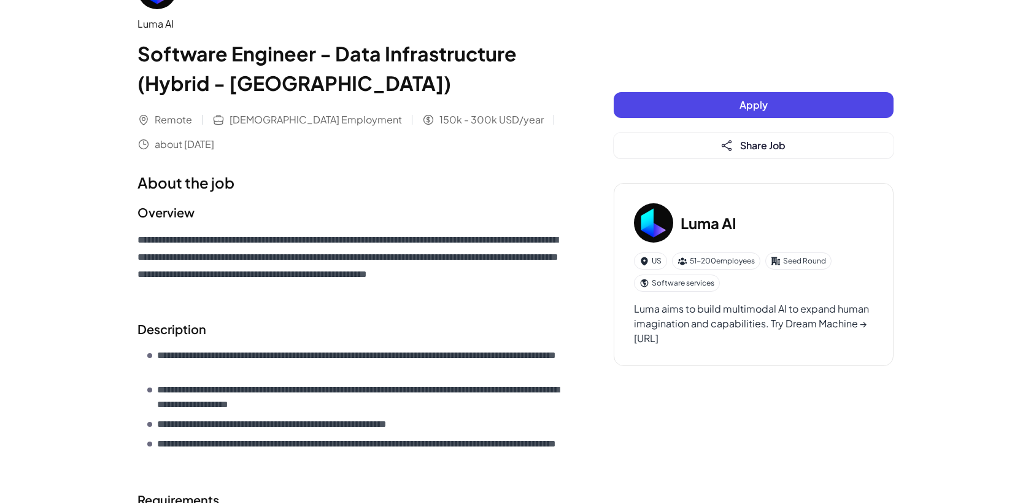
scroll to position [68, 0]
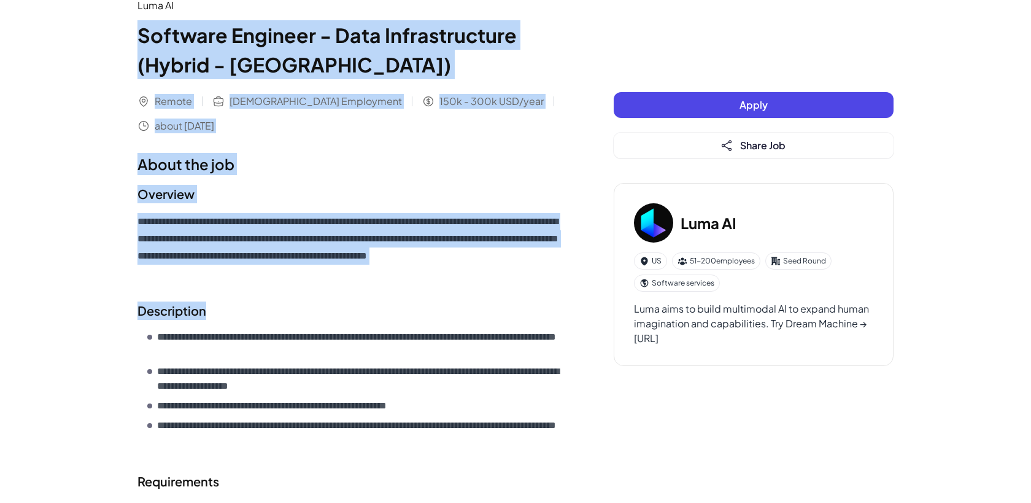
drag, startPoint x: 129, startPoint y: 15, endPoint x: 449, endPoint y: 333, distance: 450.9
click at [445, 331] on div "**********" at bounding box center [516, 346] width 786 height 829
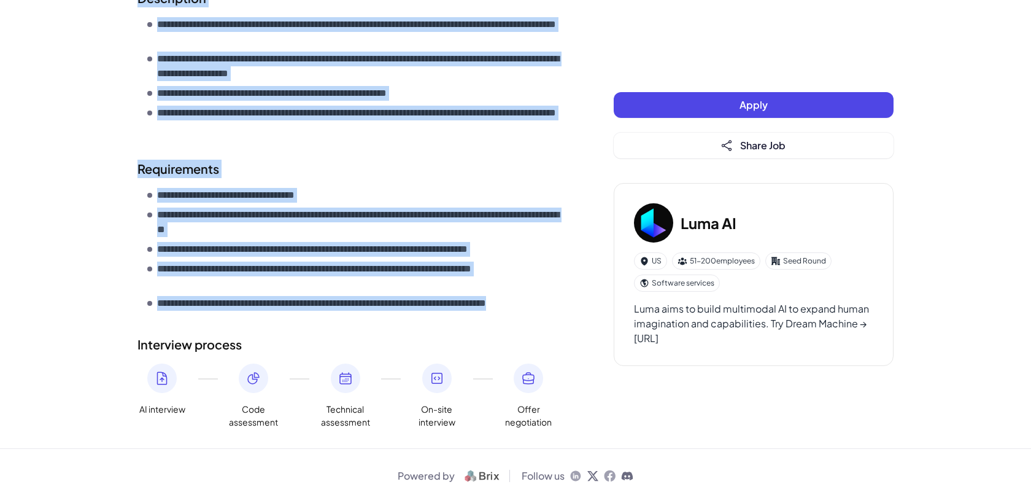
click at [579, 302] on div "**********" at bounding box center [516, 33] width 786 height 829
copy div "**********"
